Goal: Task Accomplishment & Management: Use online tool/utility

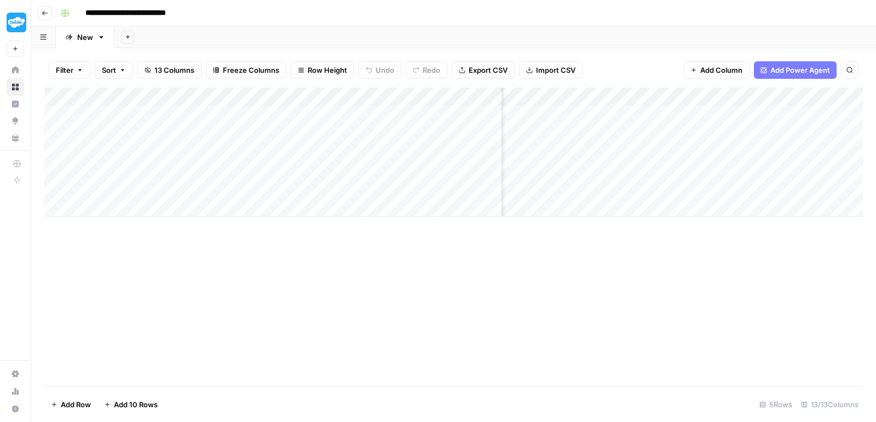
scroll to position [0, 685]
click at [563, 132] on div "Add Column" at bounding box center [453, 152] width 818 height 129
click at [563, 132] on div at bounding box center [555, 130] width 100 height 20
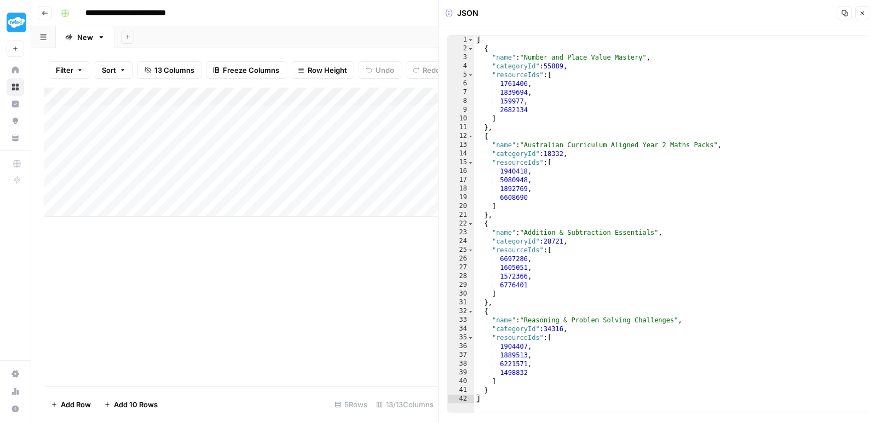
click at [848, 15] on button "Copy" at bounding box center [844, 13] width 14 height 14
click at [856, 15] on button "Close" at bounding box center [862, 13] width 14 height 14
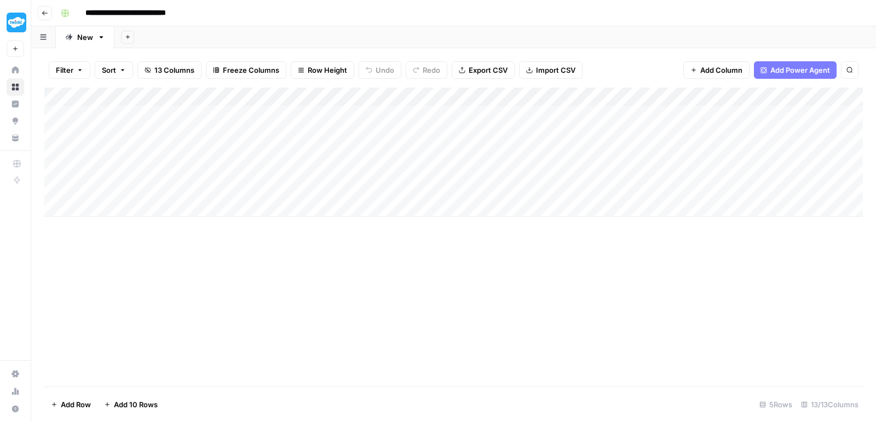
click at [574, 127] on div "Add Column" at bounding box center [453, 152] width 818 height 129
click at [670, 175] on div "Add Column" at bounding box center [453, 152] width 818 height 129
click at [663, 133] on div "Add Column" at bounding box center [453, 152] width 818 height 129
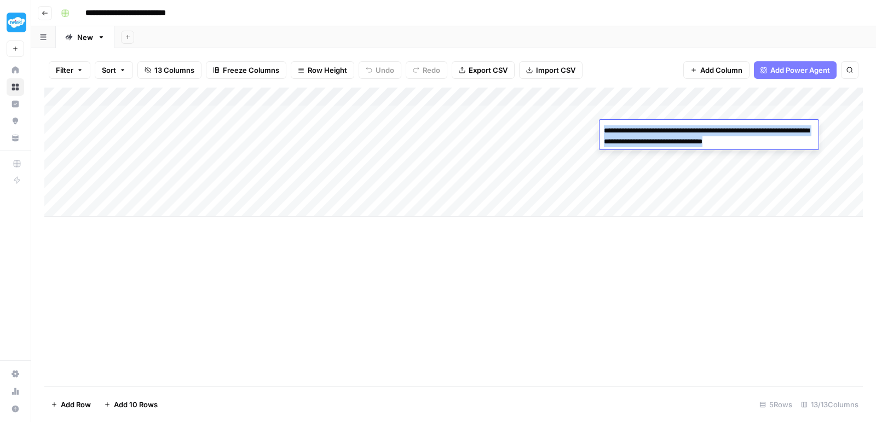
click at [663, 133] on textarea "**********" at bounding box center [708, 136] width 219 height 26
click at [618, 205] on div "Add Column" at bounding box center [453, 152] width 818 height 129
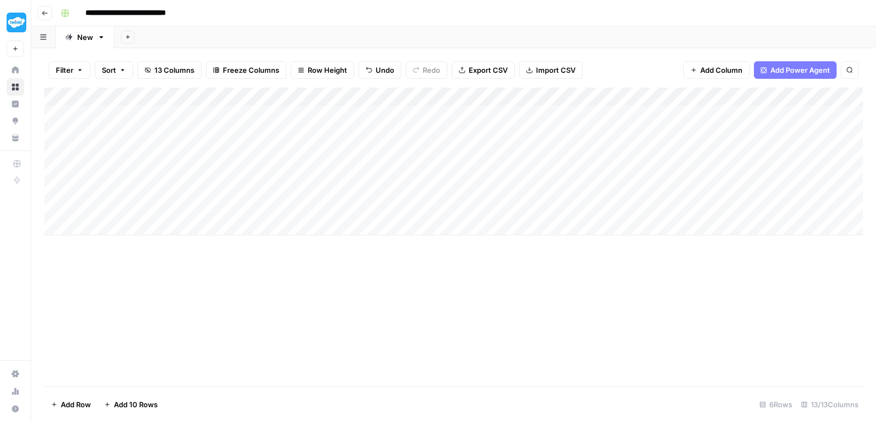
click at [719, 135] on div "Add Column" at bounding box center [453, 162] width 818 height 148
click at [719, 135] on textarea "**********" at bounding box center [785, 130] width 175 height 15
click at [639, 138] on div "Add Column" at bounding box center [453, 162] width 818 height 148
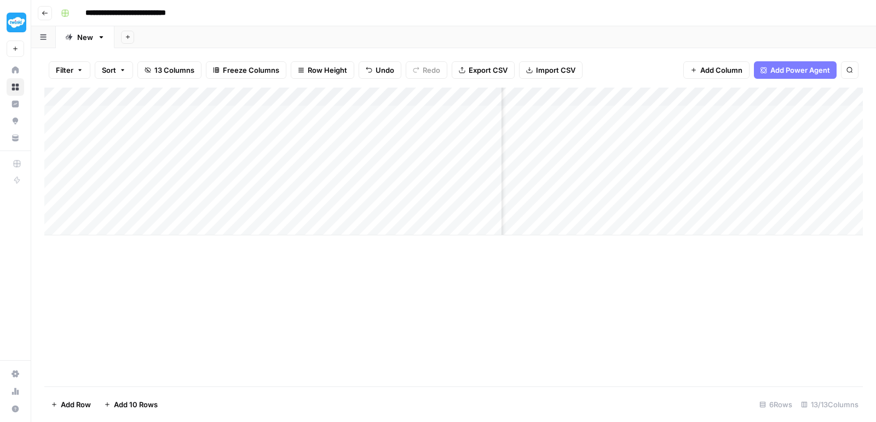
click at [756, 130] on div "Add Column" at bounding box center [453, 162] width 818 height 148
click at [781, 158] on div "Add Column" at bounding box center [453, 162] width 818 height 148
click at [821, 132] on div "Add Column" at bounding box center [453, 162] width 818 height 148
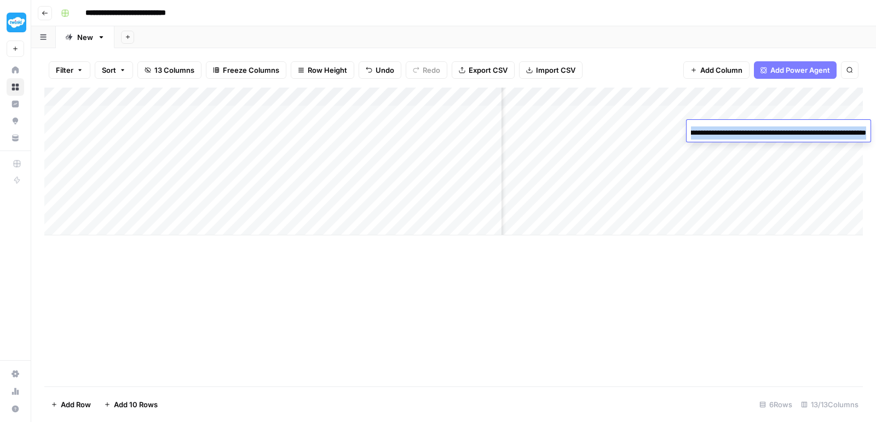
scroll to position [0, 0]
click at [758, 158] on div "Add Column" at bounding box center [453, 162] width 818 height 148
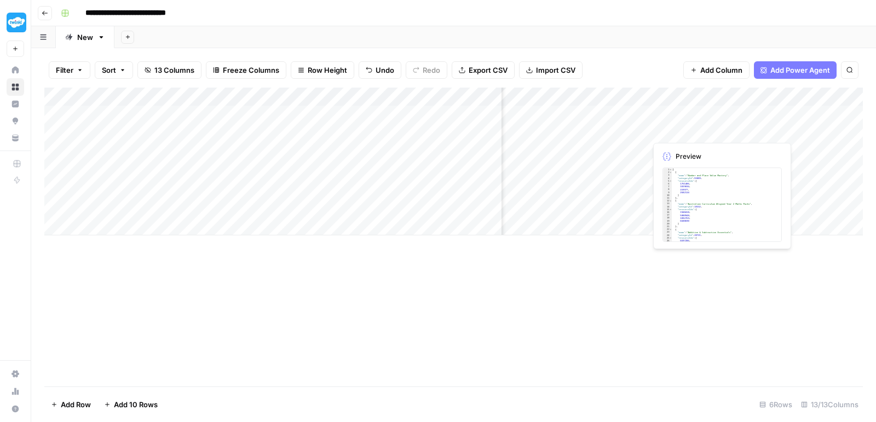
scroll to position [0, 476]
click at [600, 130] on div "Add Column" at bounding box center [453, 162] width 818 height 148
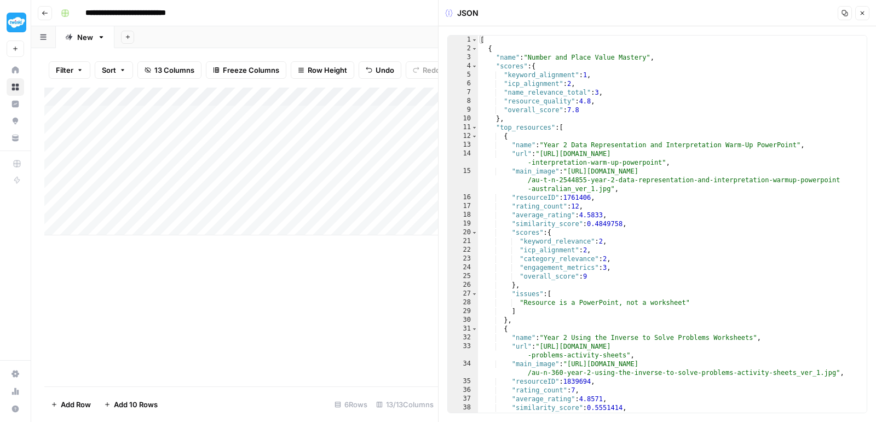
click at [842, 10] on icon "button" at bounding box center [844, 13] width 7 height 7
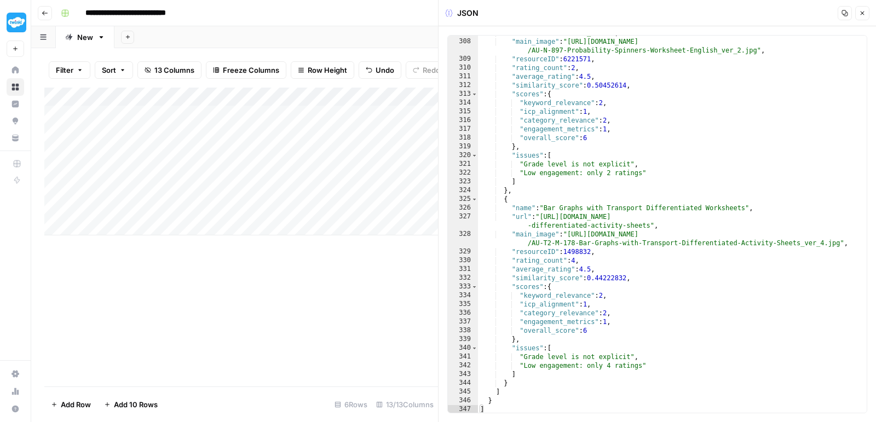
scroll to position [2992, 0]
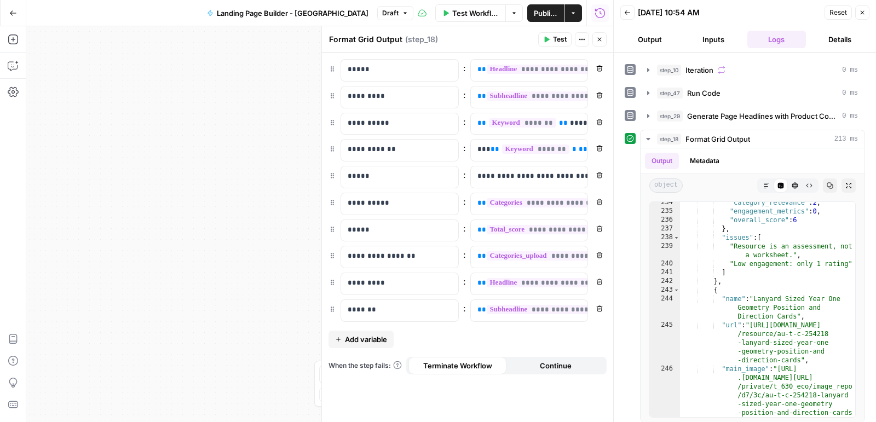
scroll to position [3234, 0]
